Goal: Task Accomplishment & Management: Use online tool/utility

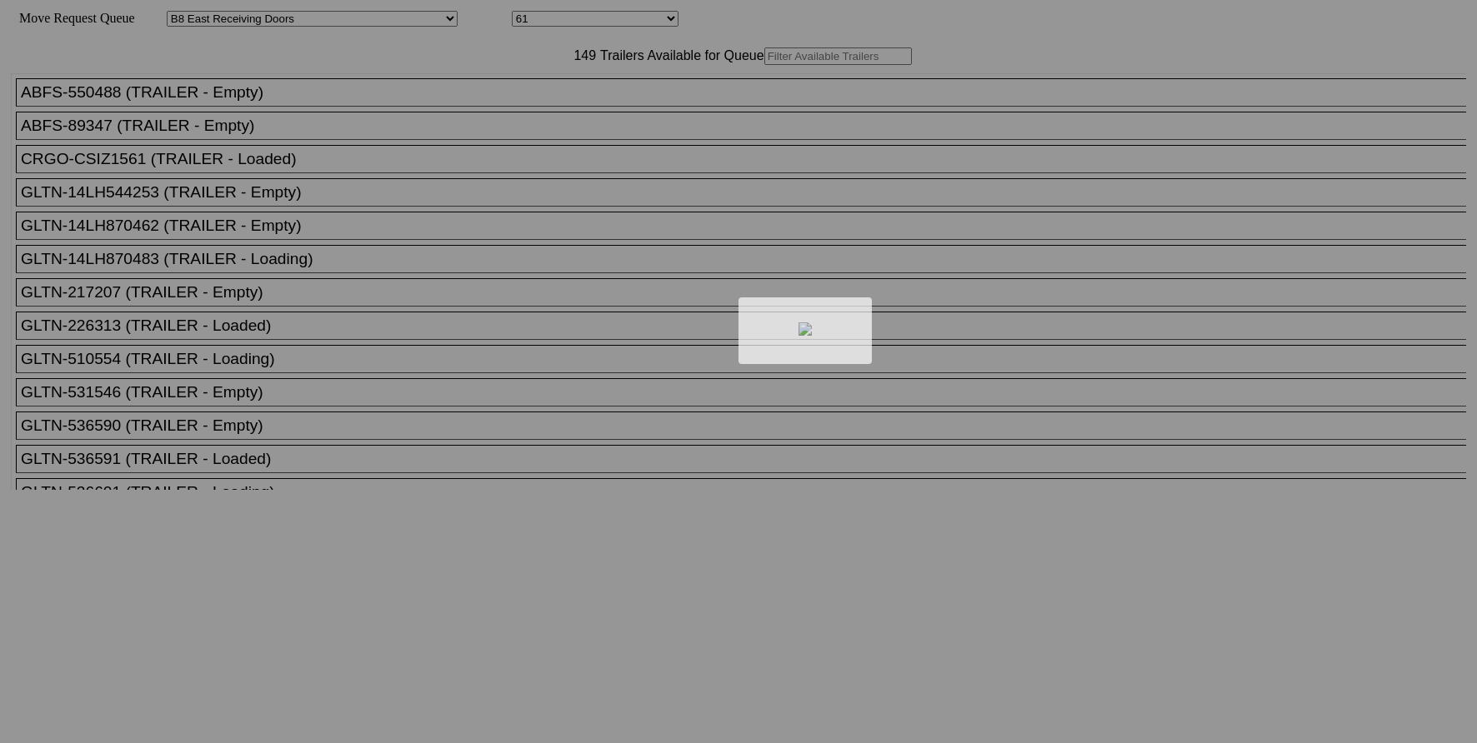
select select "536"
select select "8229"
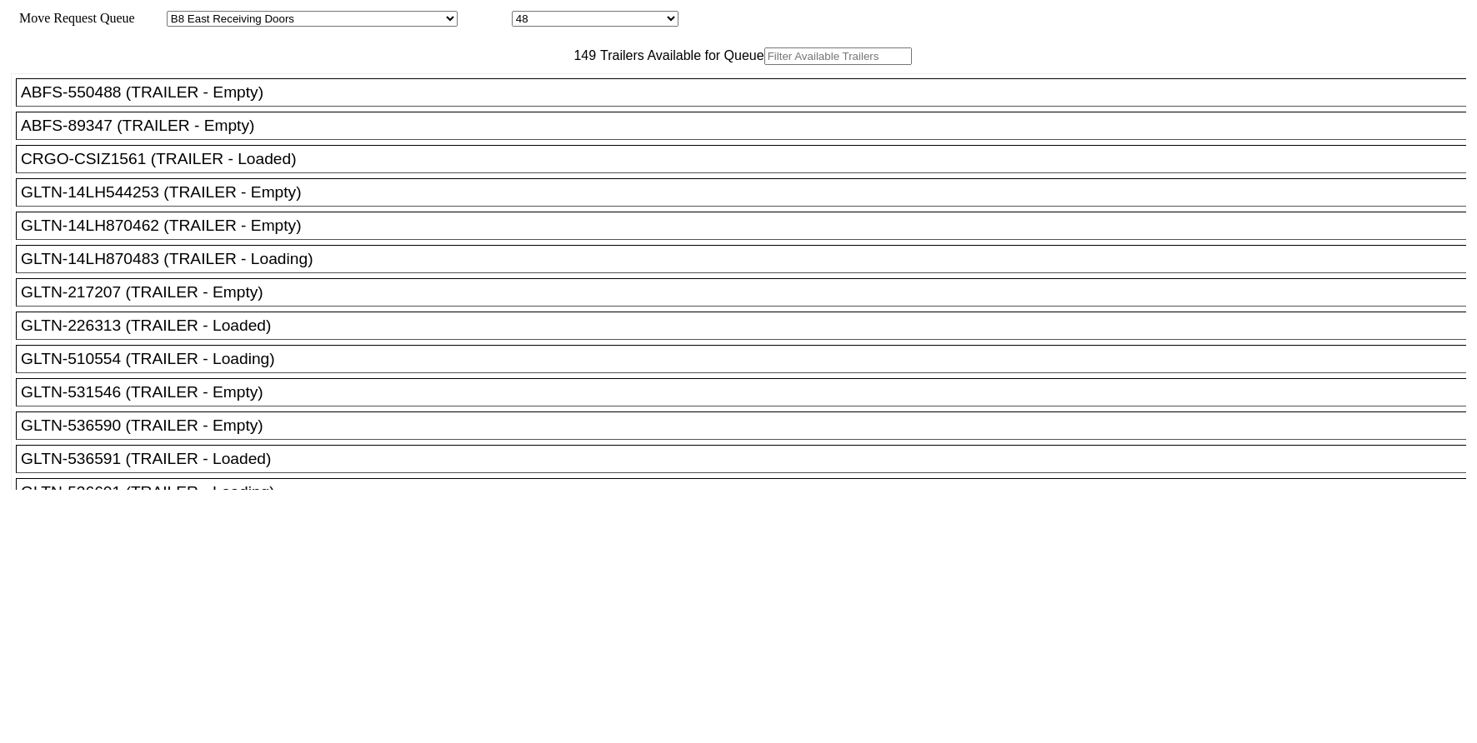
click at [764, 65] on input "text" at bounding box center [838, 57] width 148 height 18
paste input "XPOU430940"
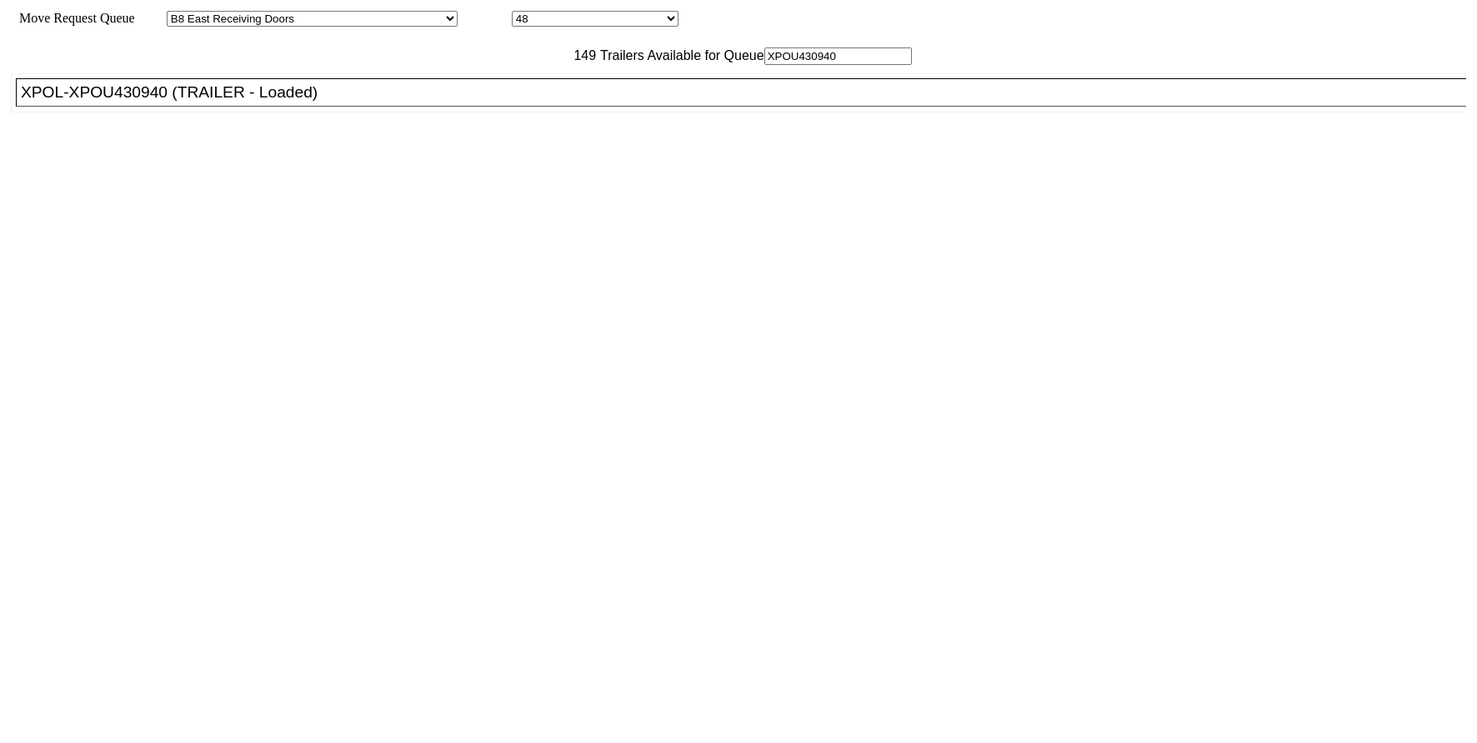
type input "XPOU430940"
click at [413, 102] on div "XPOL-XPOU430940 (TRAILER - Loaded)" at bounding box center [748, 92] width 1455 height 18
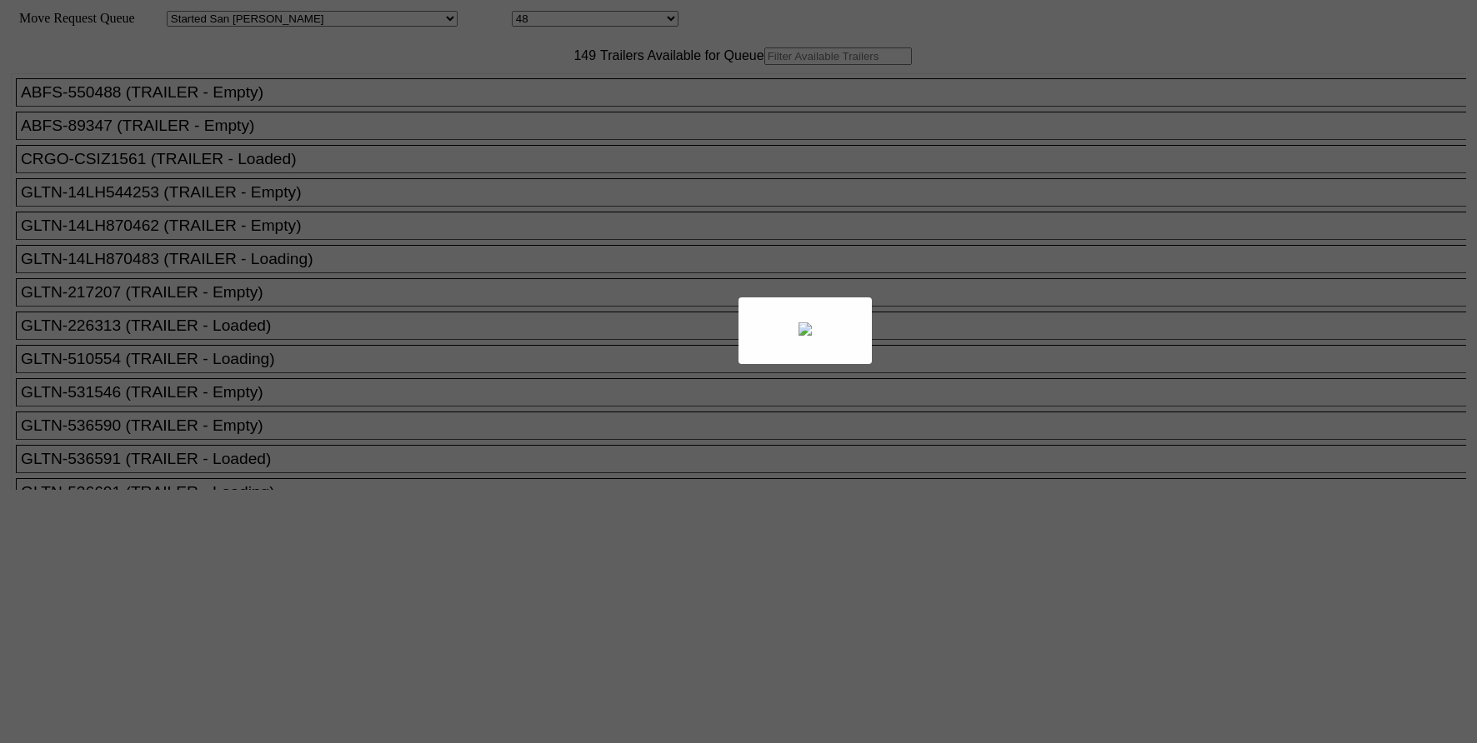
click at [498, 82] on div at bounding box center [738, 371] width 1477 height 743
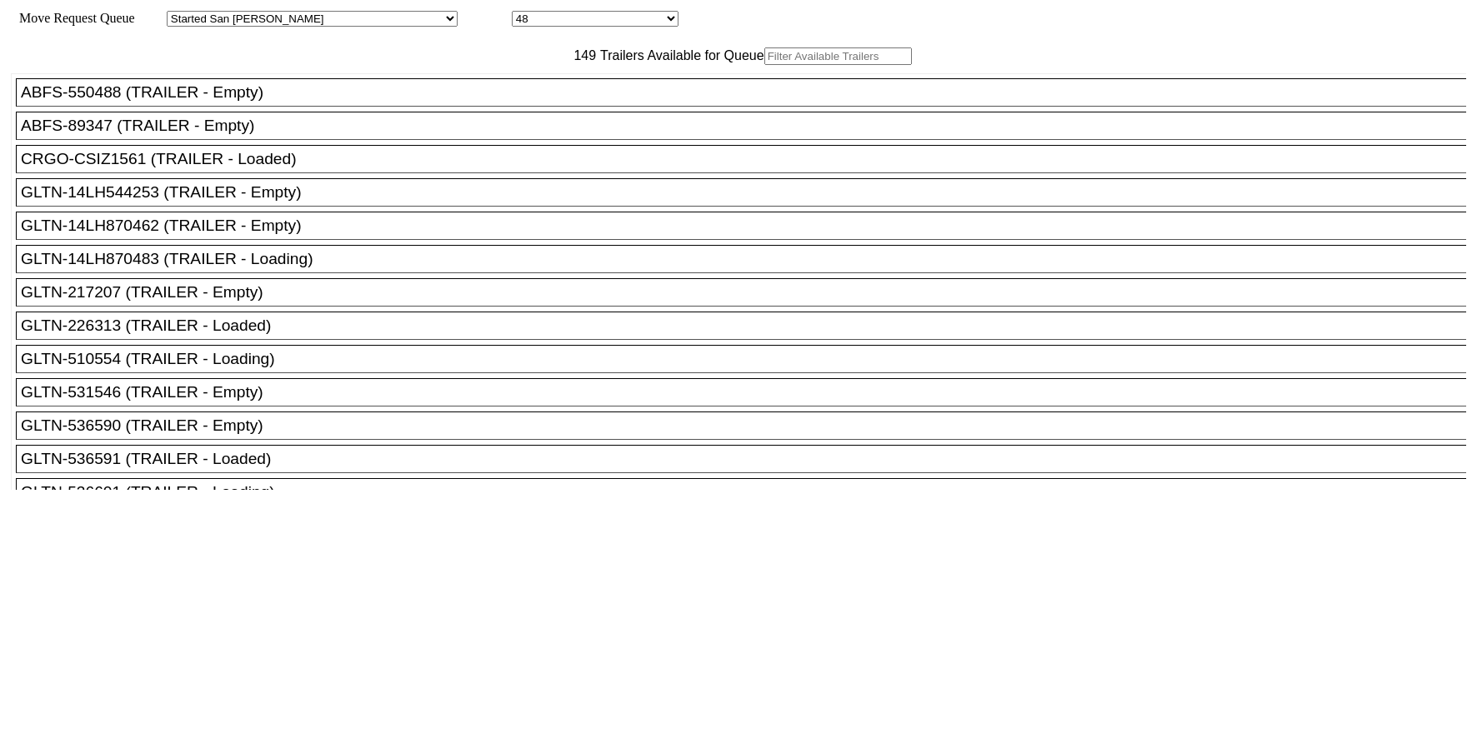
click at [764, 65] on input "text" at bounding box center [838, 57] width 148 height 18
paste input "XPOU430940"
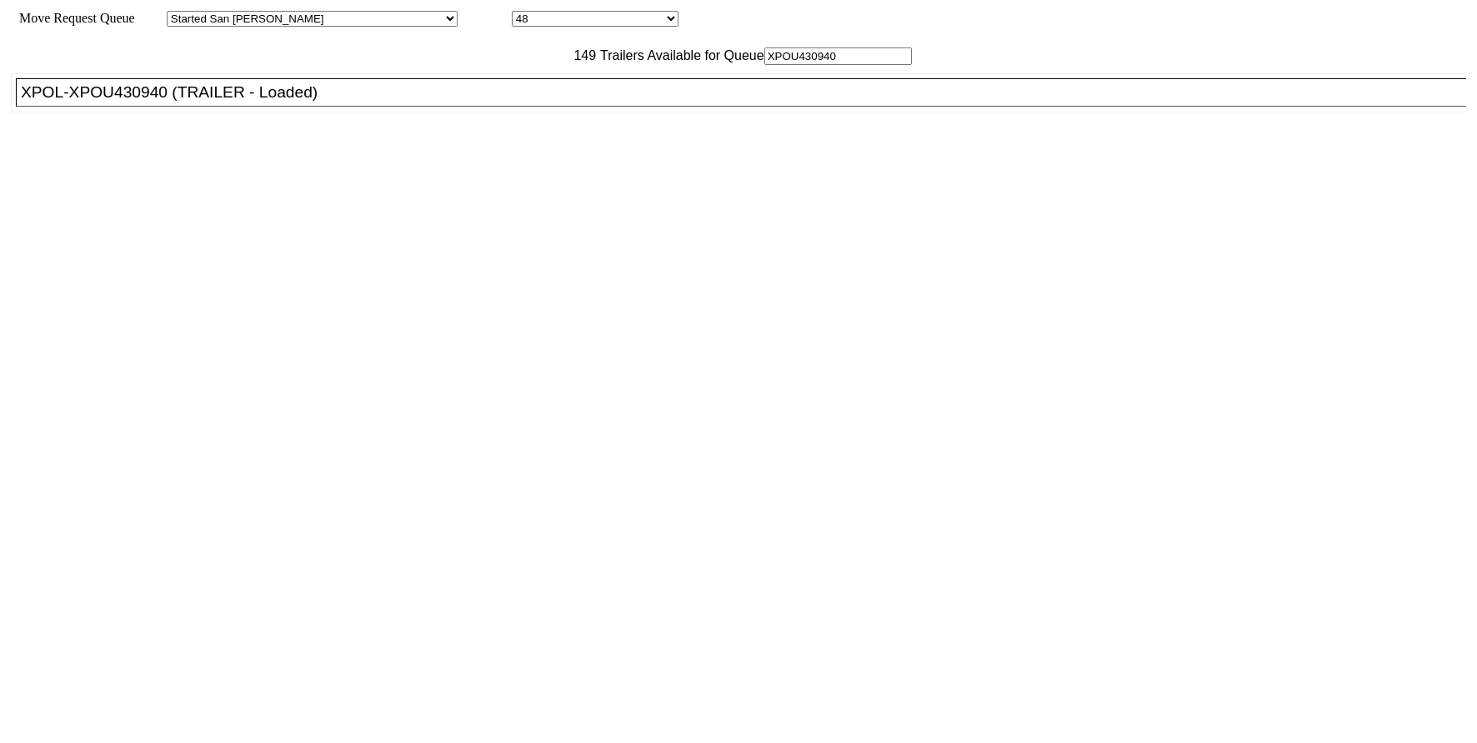
type input "XPOU430940"
click at [512, 102] on div "XPOL-XPOU430940 (TRAILER - Loaded)" at bounding box center [748, 92] width 1455 height 18
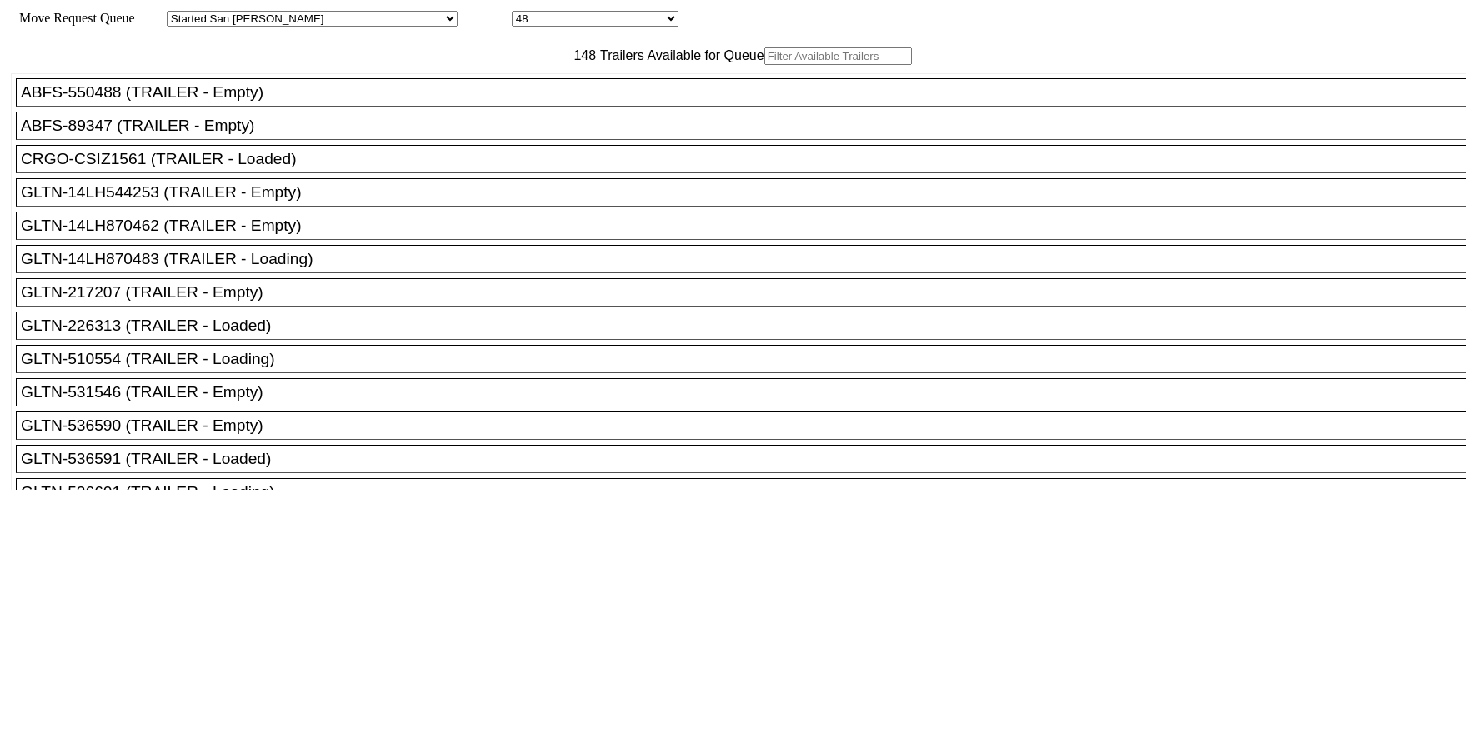
click at [764, 65] on input "text" at bounding box center [838, 57] width 148 height 18
paste input "XPOU430940"
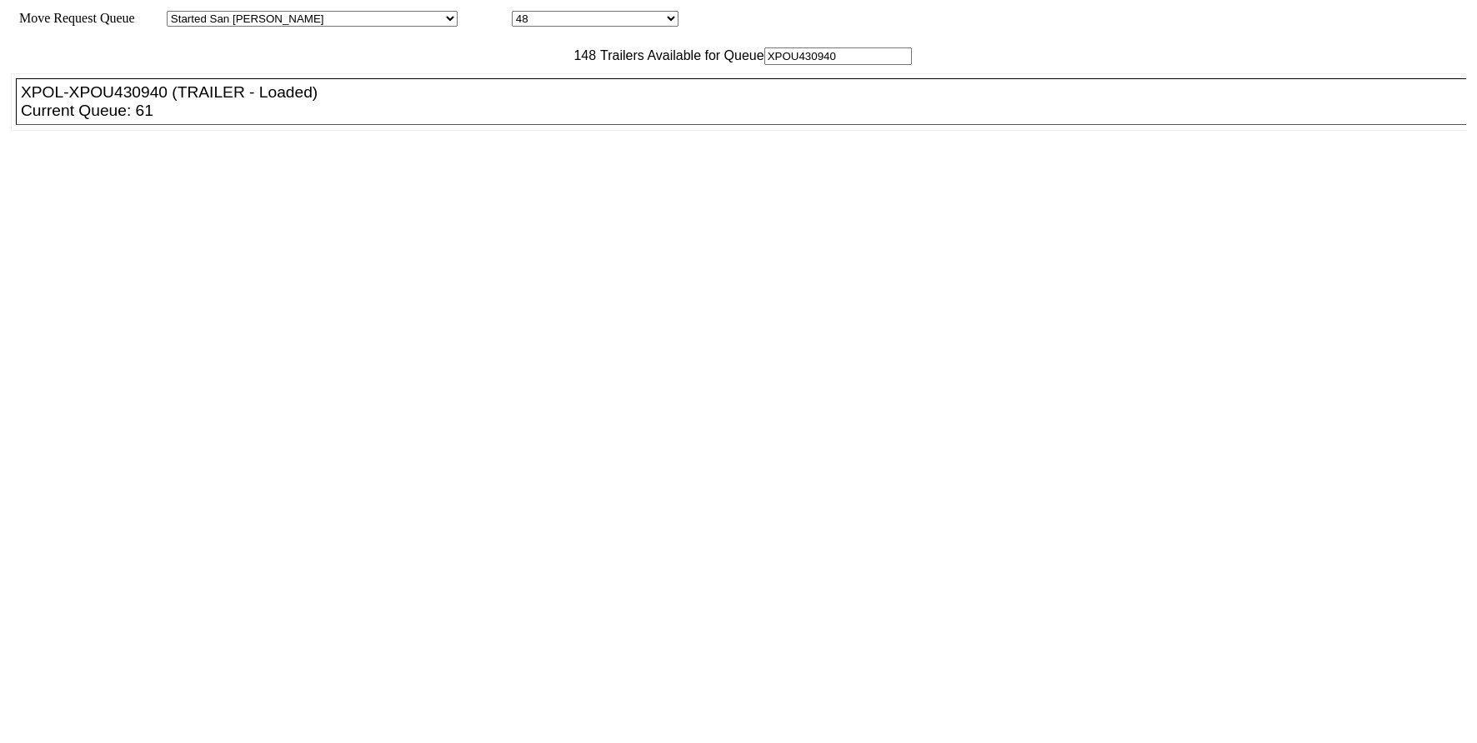
type input "XPOU430940"
click at [275, 131] on ul "ABFS-550488 (TRAILER - Empty) ABFS-89347 (TRAILER - Empty) CRGO-CSIZ1561 (TRAIL…" at bounding box center [739, 102] width 1457 height 58
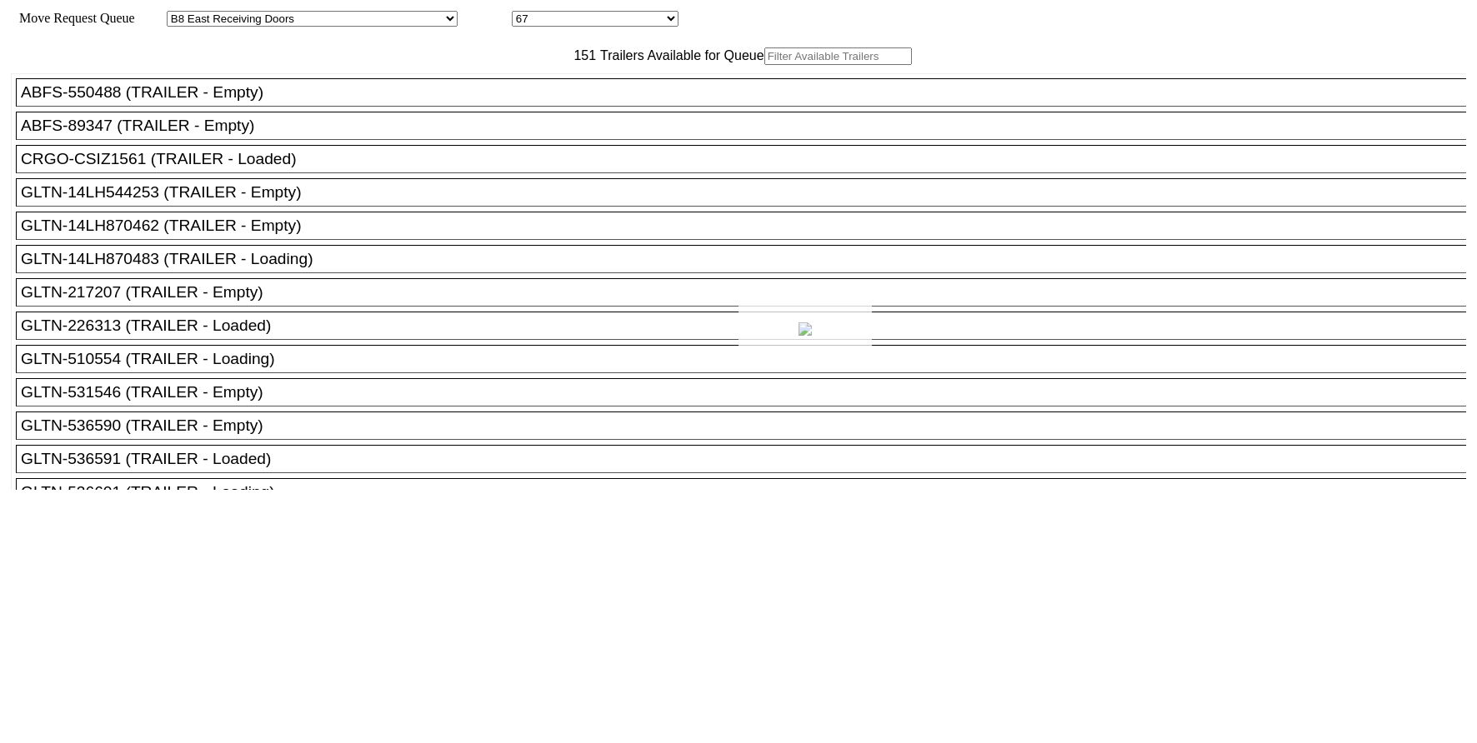
select select "536"
select select "8235"
click at [764, 65] on input "text" at bounding box center [838, 57] width 148 height 18
paste input "TA226757"
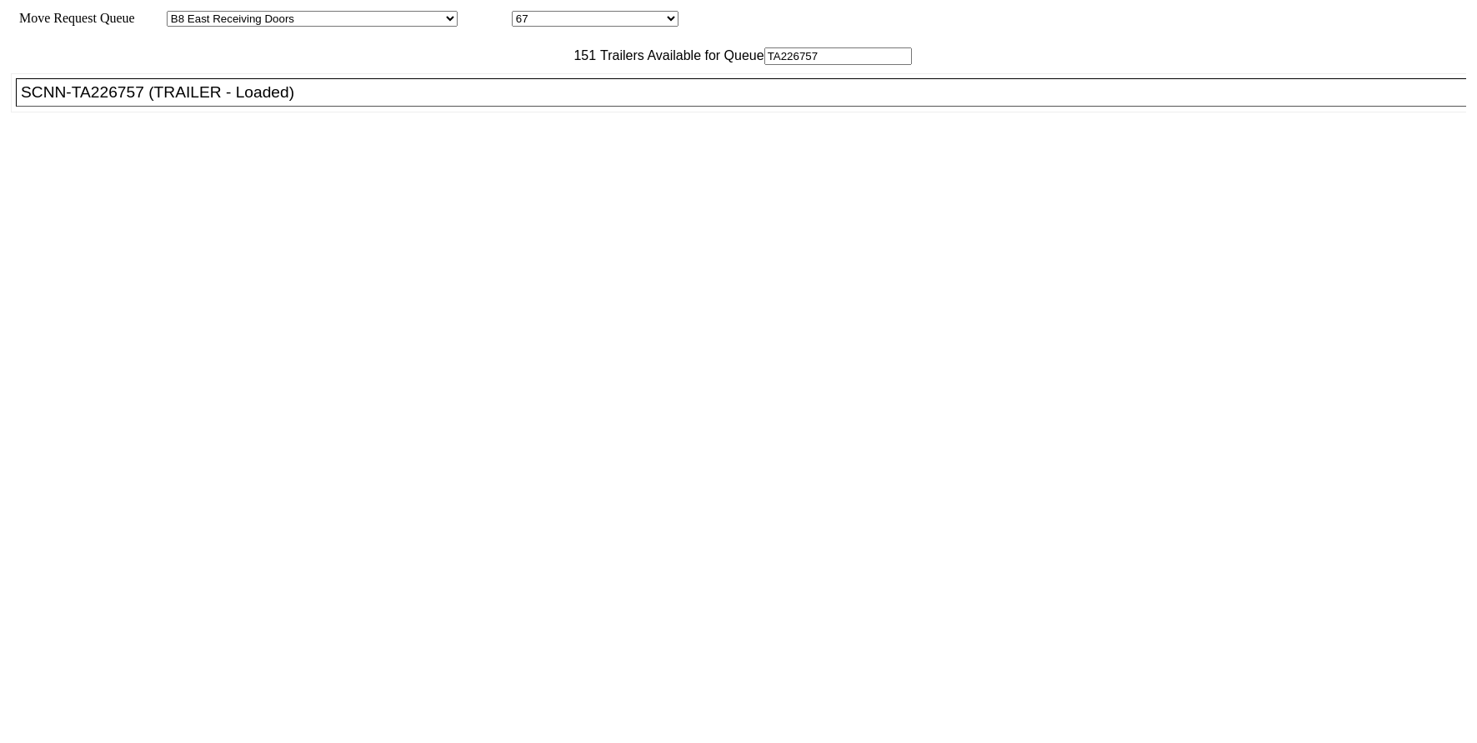
type input "TA226757"
click at [510, 102] on div "SCNN-TA226757 (TRAILER - Loaded)" at bounding box center [748, 92] width 1455 height 18
